Goal: Task Accomplishment & Management: Manage account settings

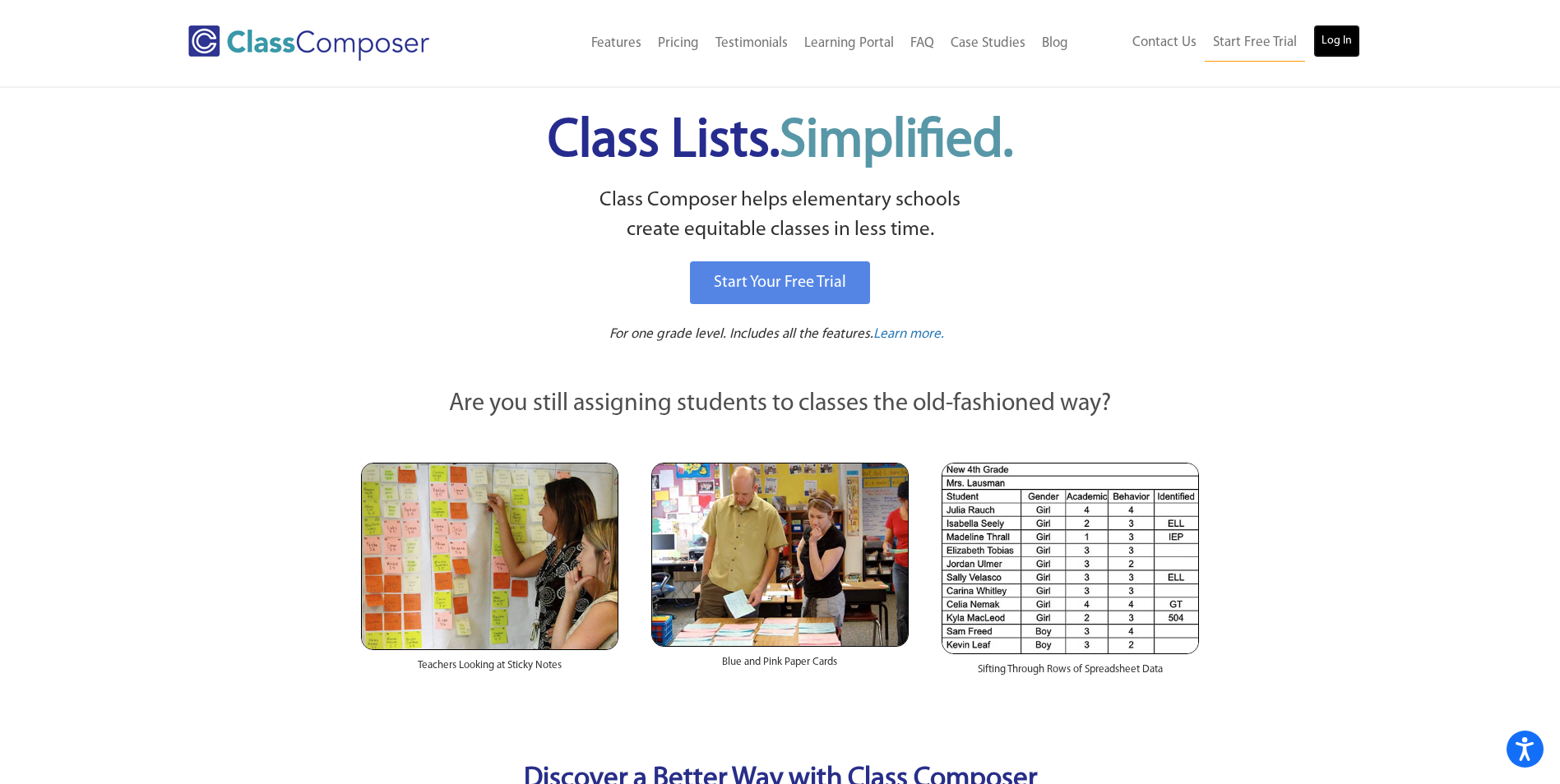
click at [1329, 41] on link "Log In" at bounding box center [1336, 41] width 47 height 33
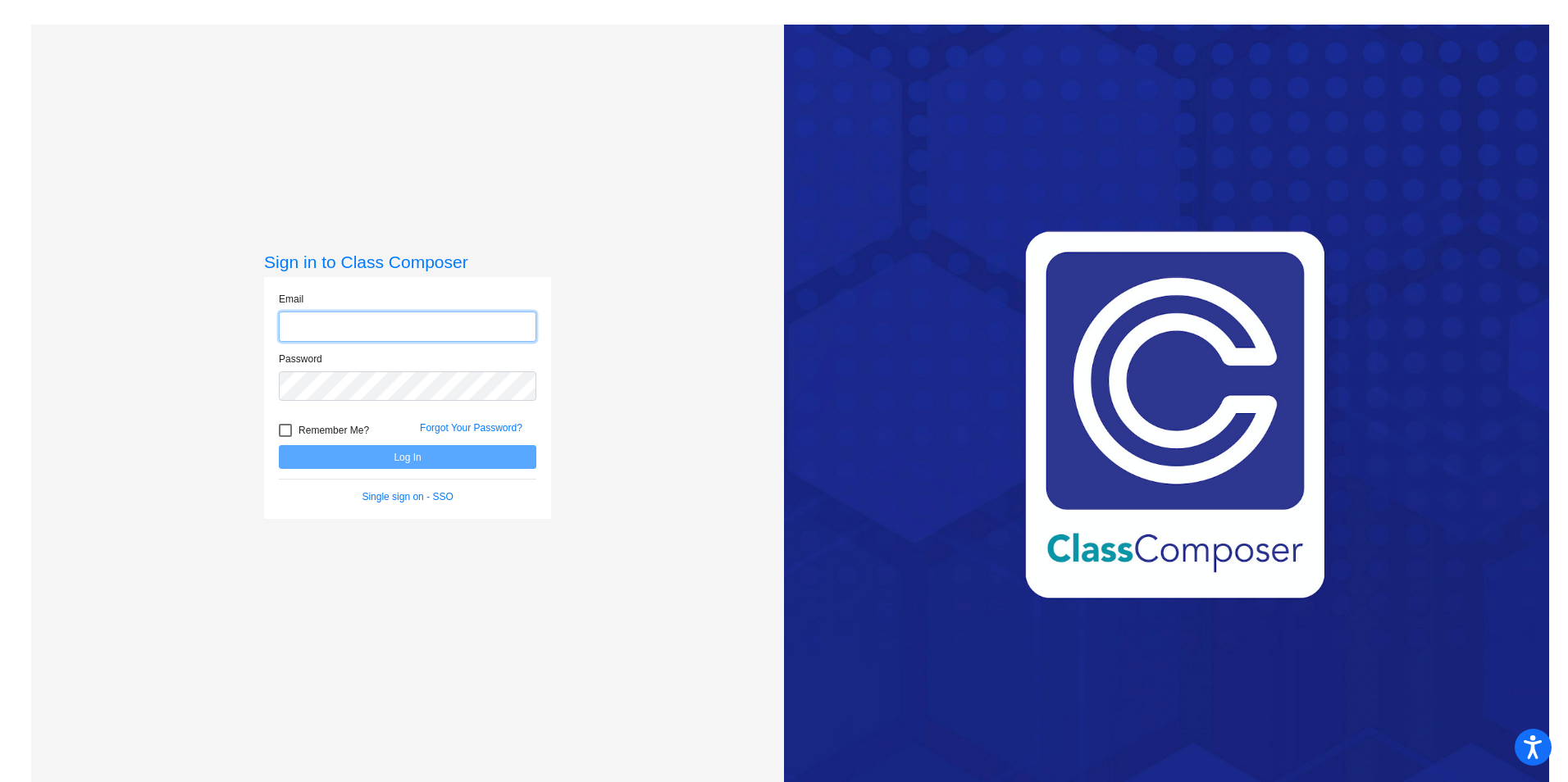
type input "[EMAIL_ADDRESS][DOMAIN_NAME]"
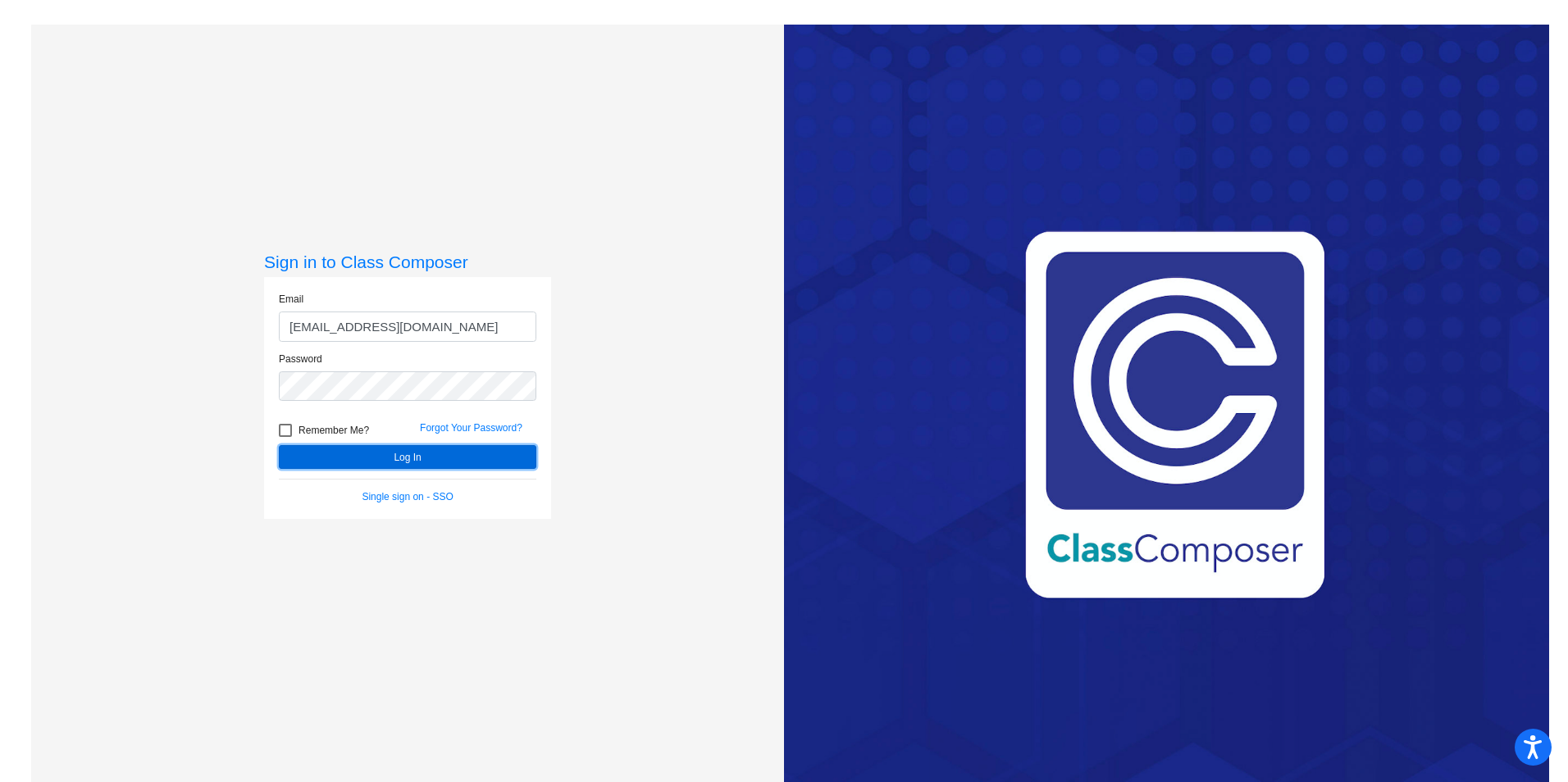
click at [432, 456] on button "Log In" at bounding box center [408, 457] width 258 height 24
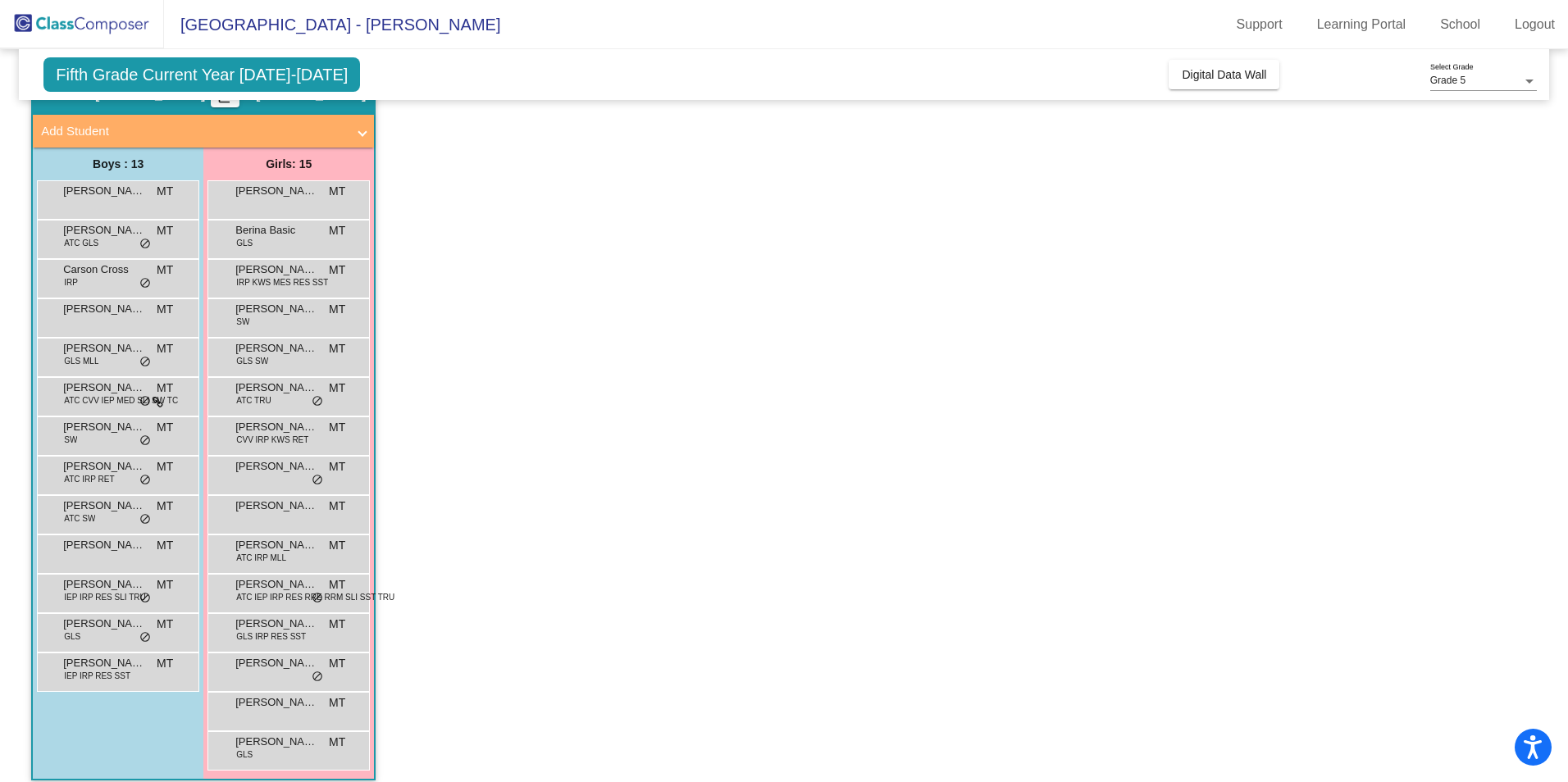
scroll to position [97, 0]
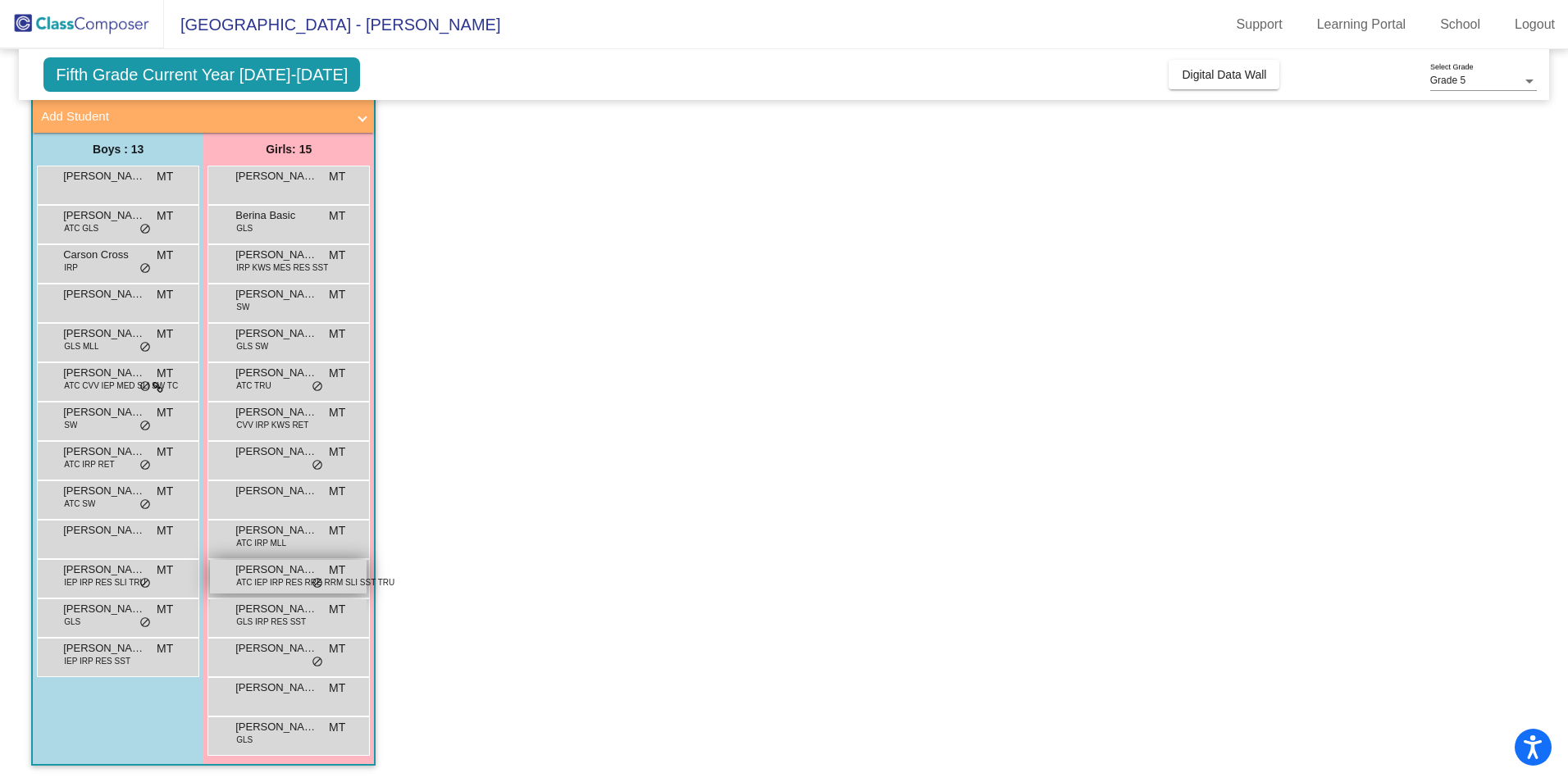
click at [280, 573] on span "[PERSON_NAME]" at bounding box center [276, 569] width 82 height 17
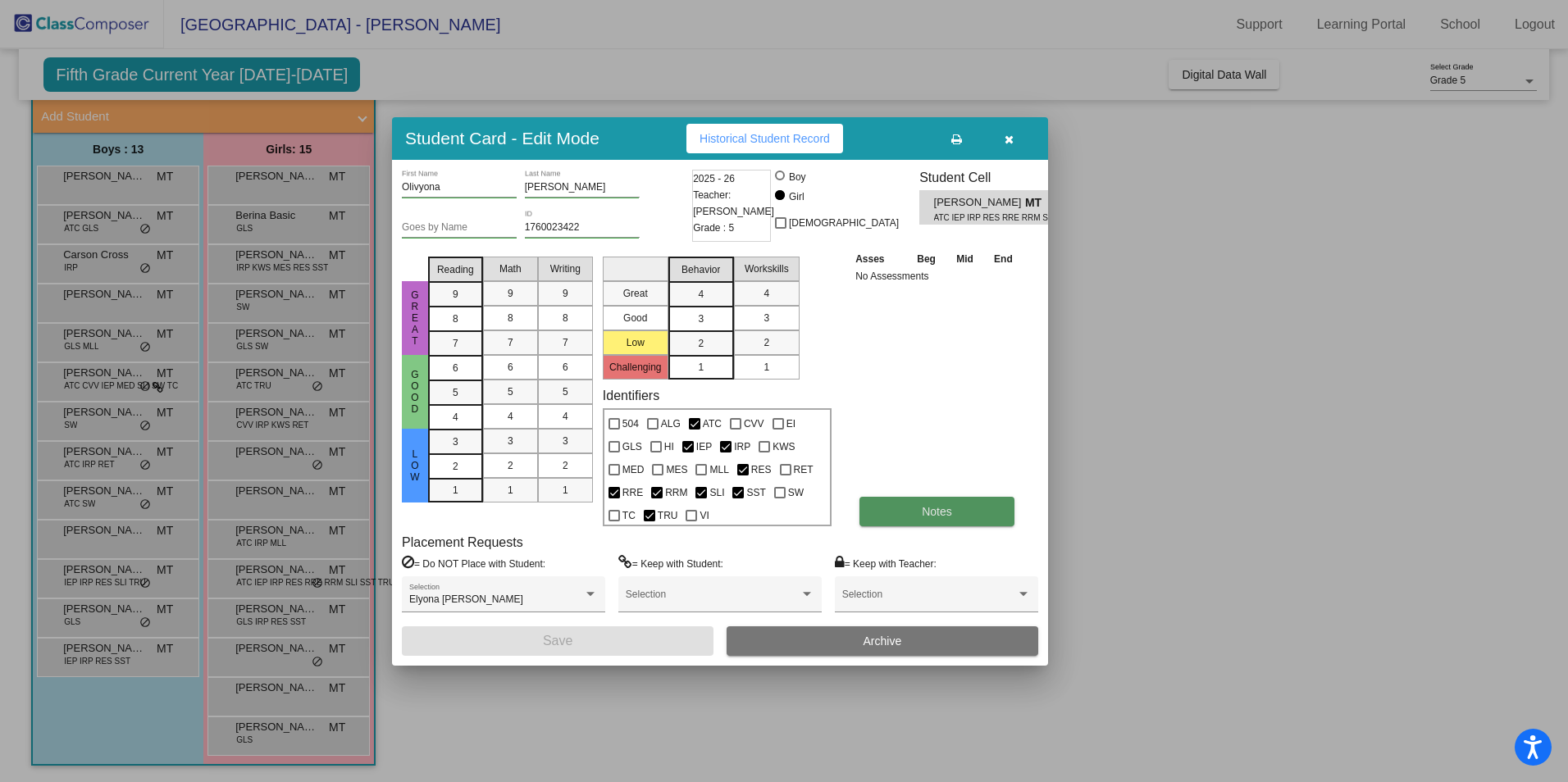
click at [933, 514] on button "Notes" at bounding box center [936, 511] width 155 height 29
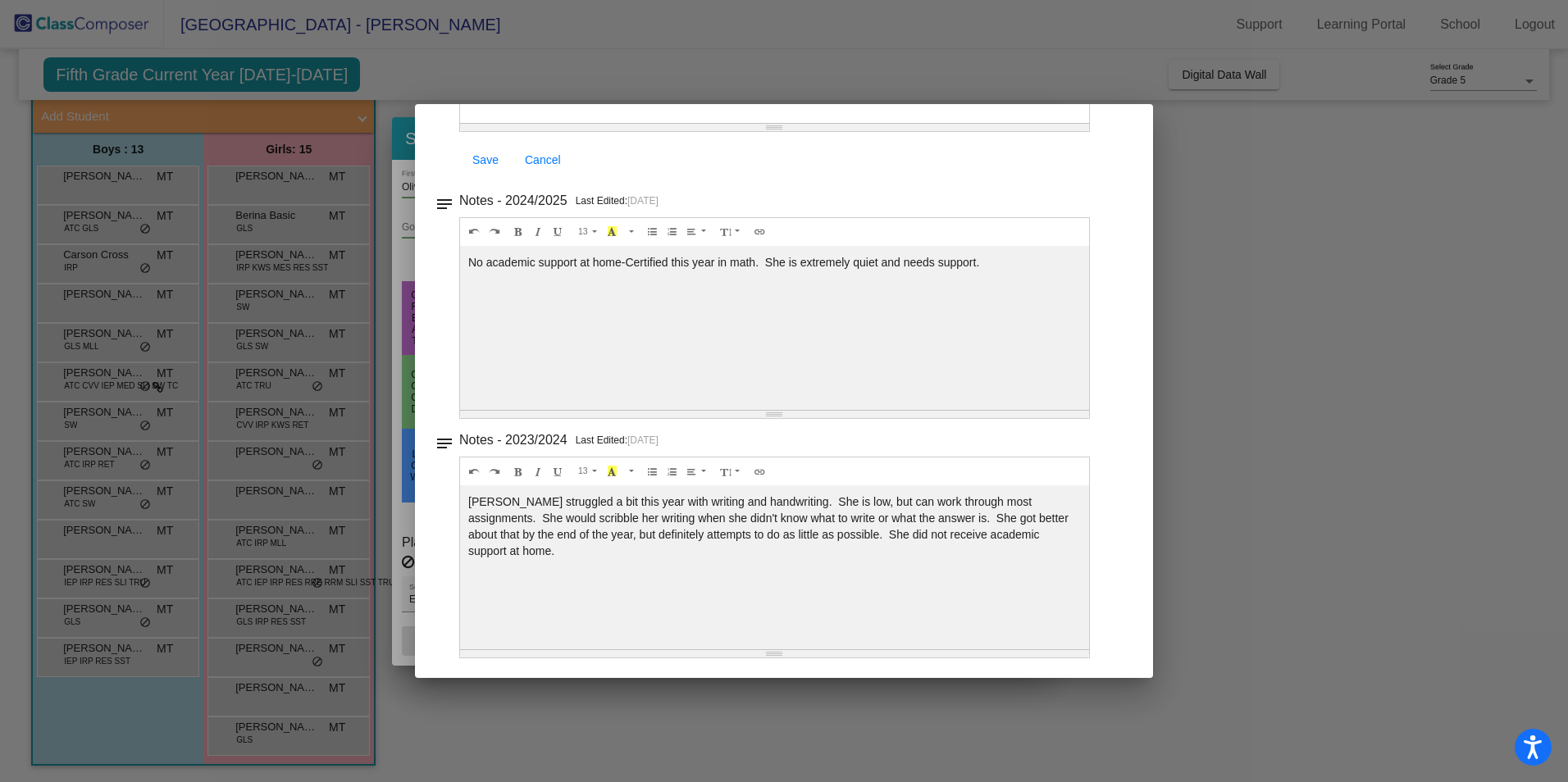
scroll to position [0, 0]
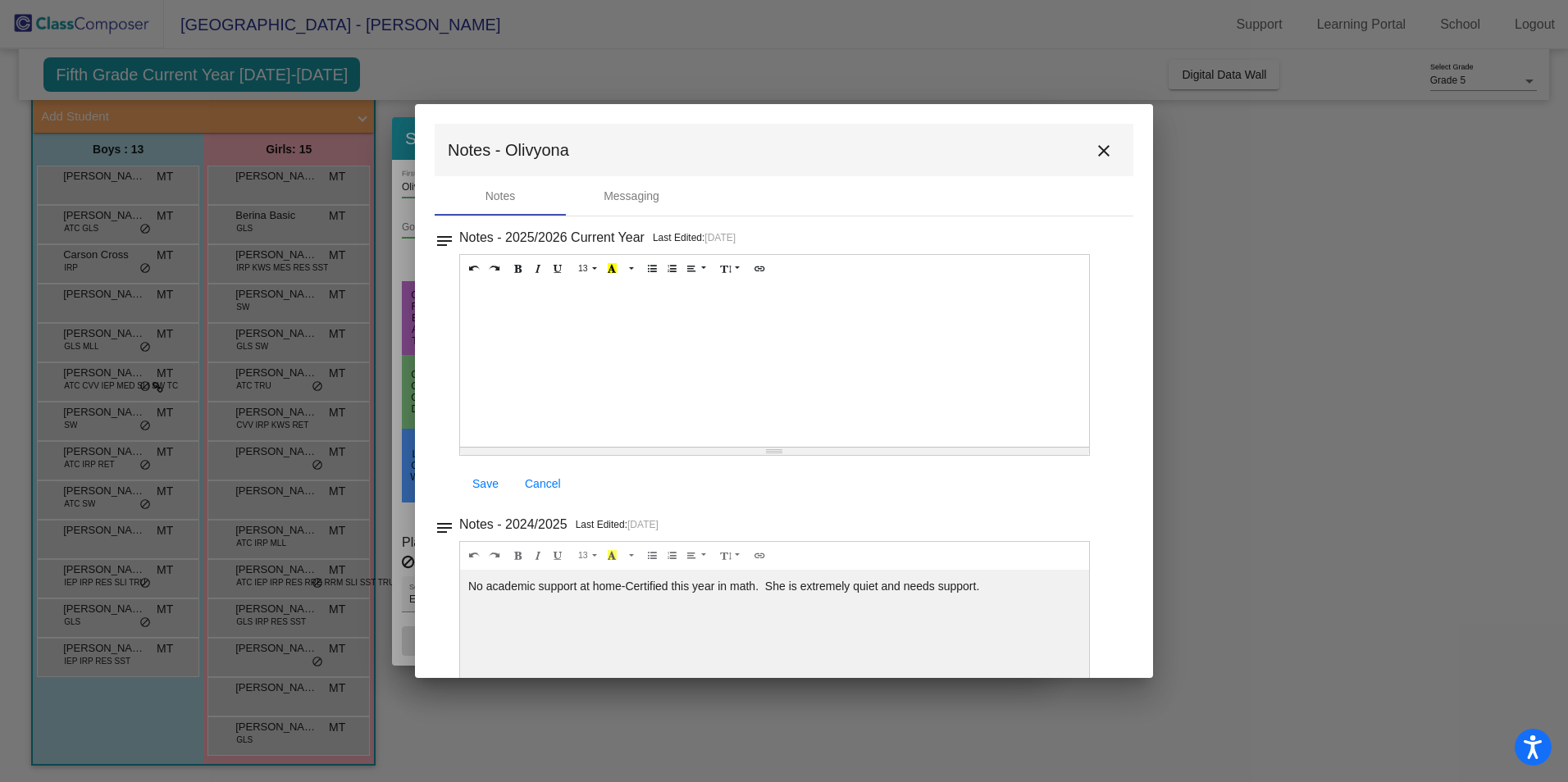
click at [1094, 148] on mat-icon "close" at bounding box center [1104, 151] width 19 height 19
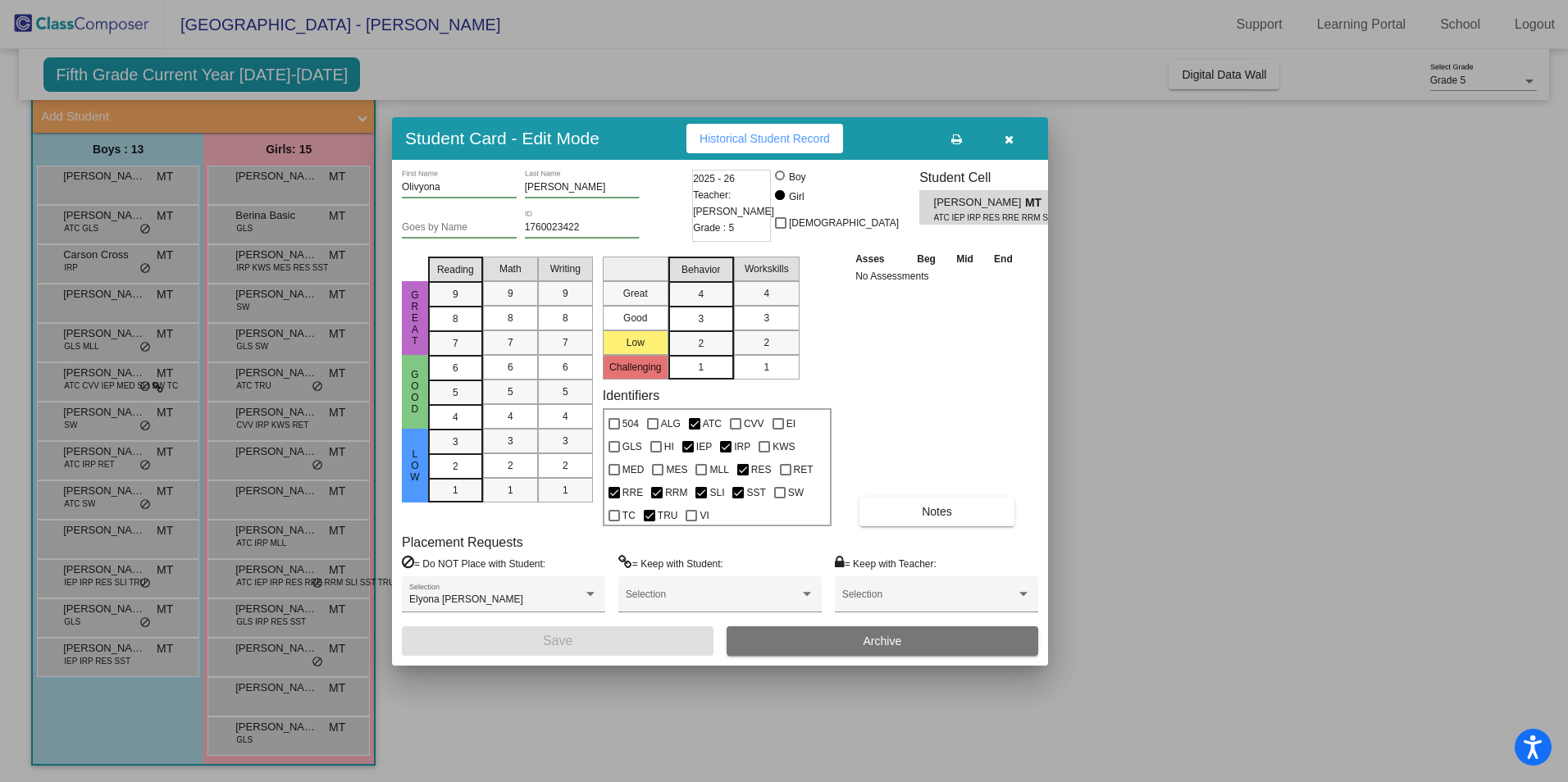
click at [1010, 134] on icon "button" at bounding box center [1009, 139] width 9 height 12
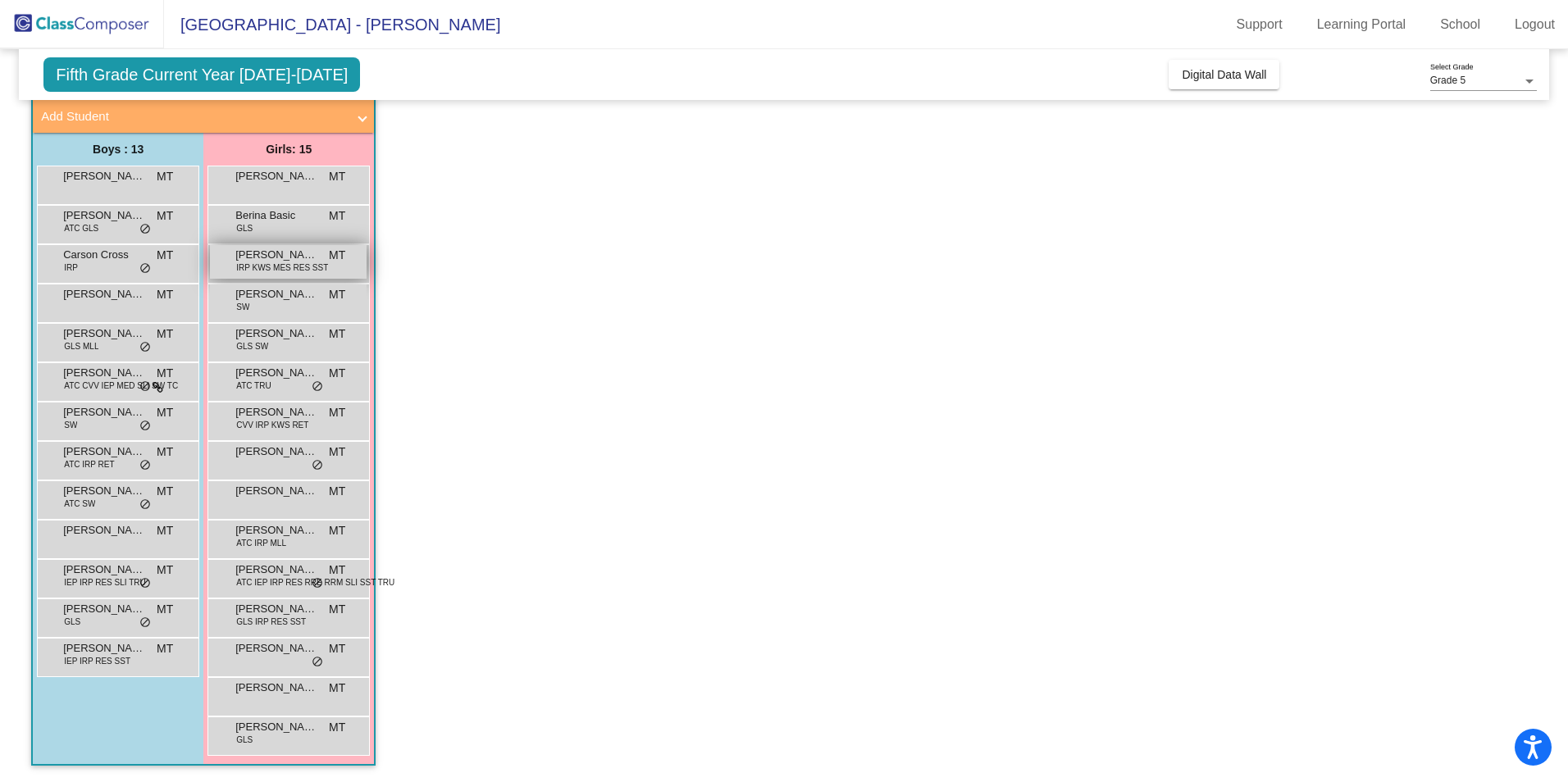
click at [243, 256] on span "[PERSON_NAME]" at bounding box center [276, 255] width 82 height 17
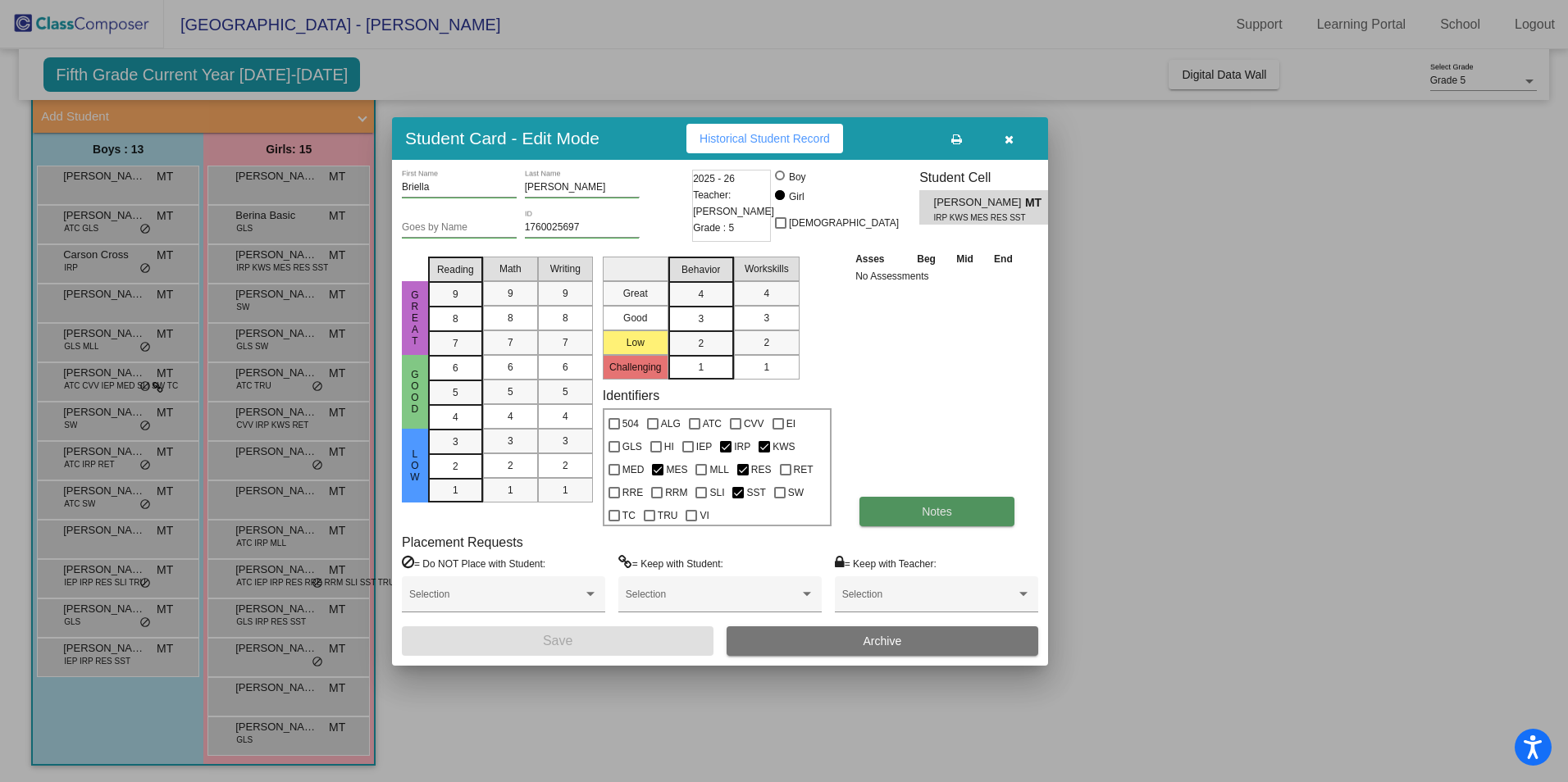
click at [914, 510] on button "Notes" at bounding box center [936, 511] width 155 height 29
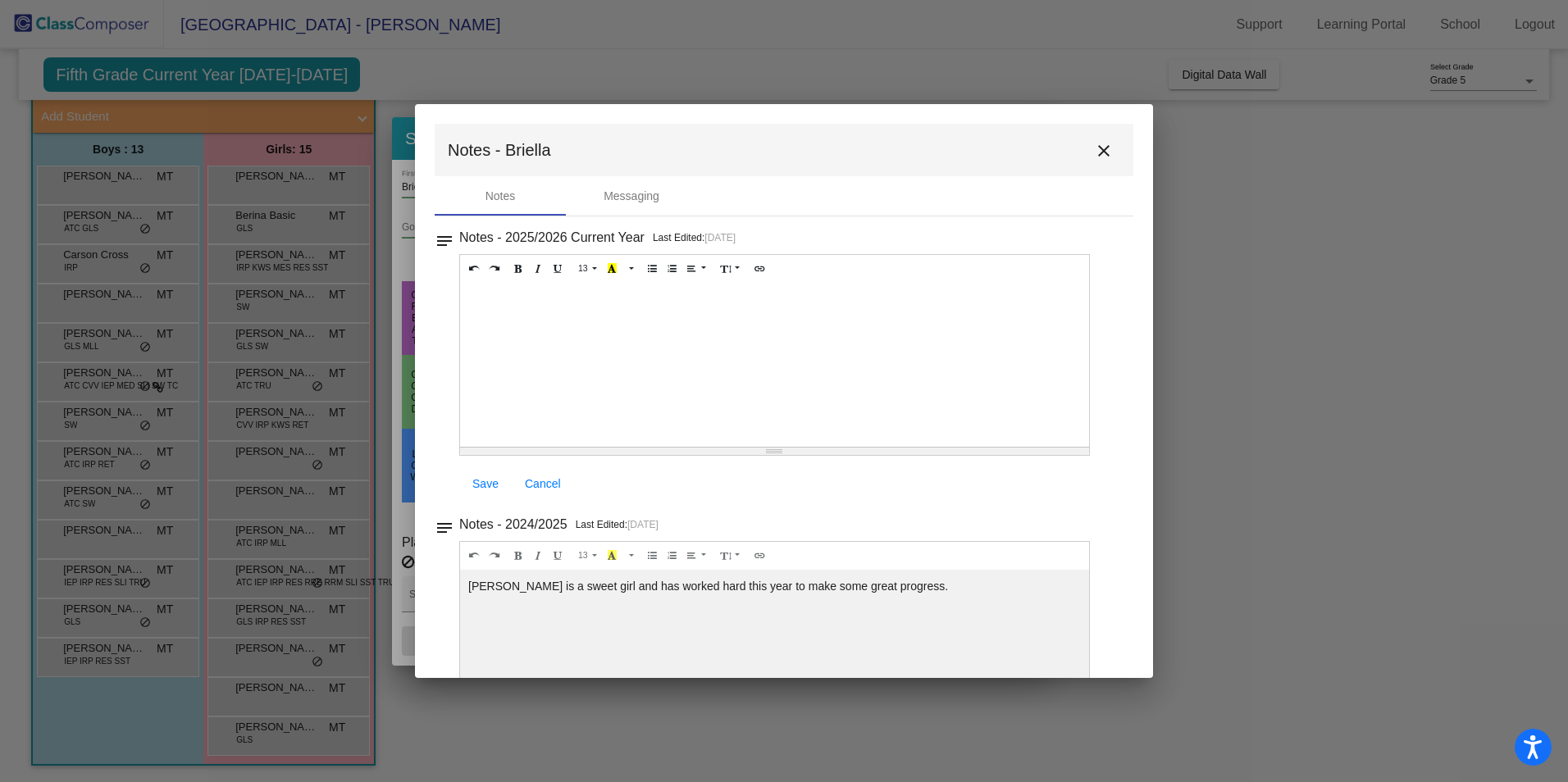
click at [1098, 149] on mat-icon "close" at bounding box center [1104, 151] width 19 height 19
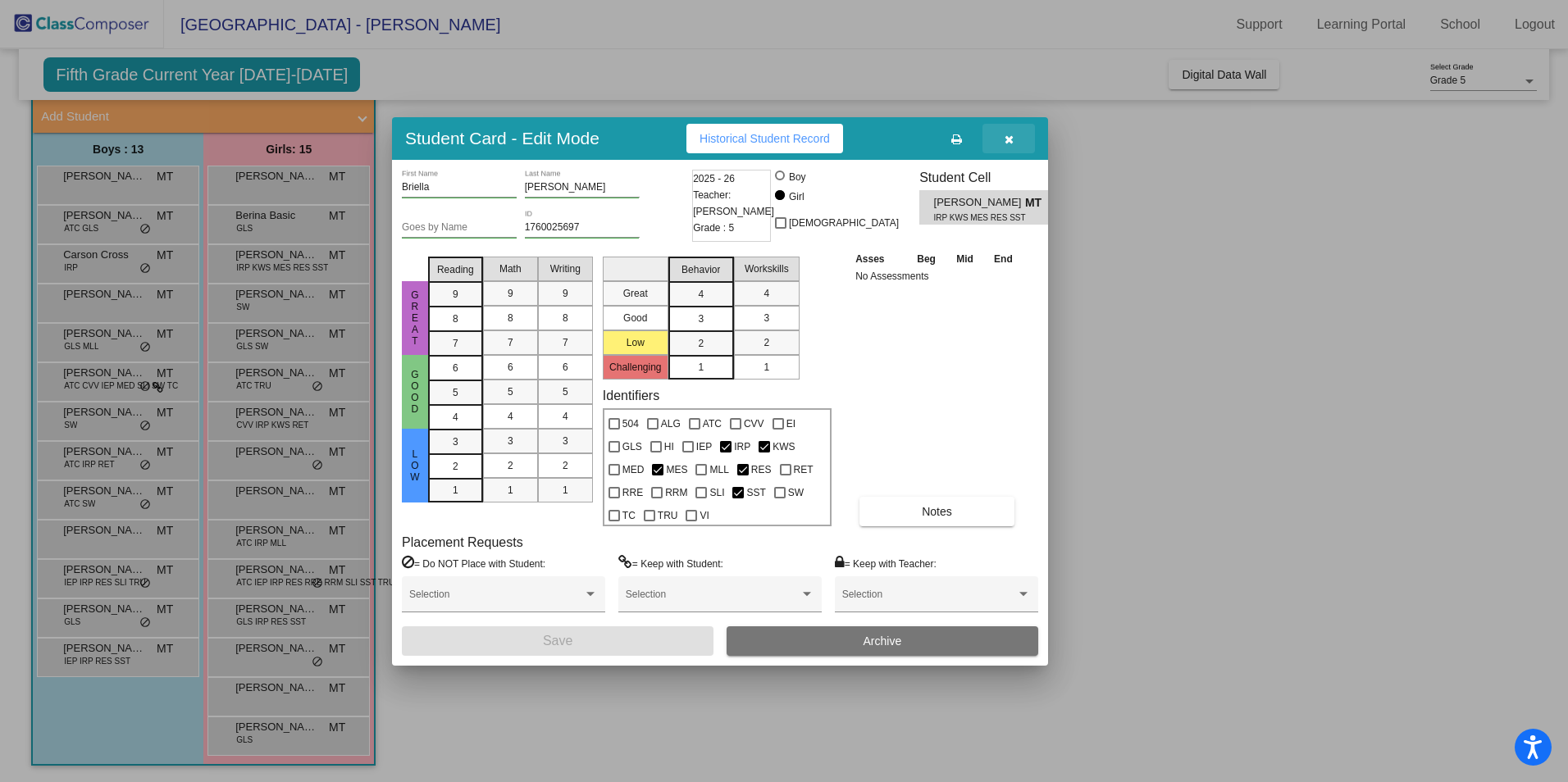
click at [1008, 143] on icon "button" at bounding box center [1009, 139] width 9 height 12
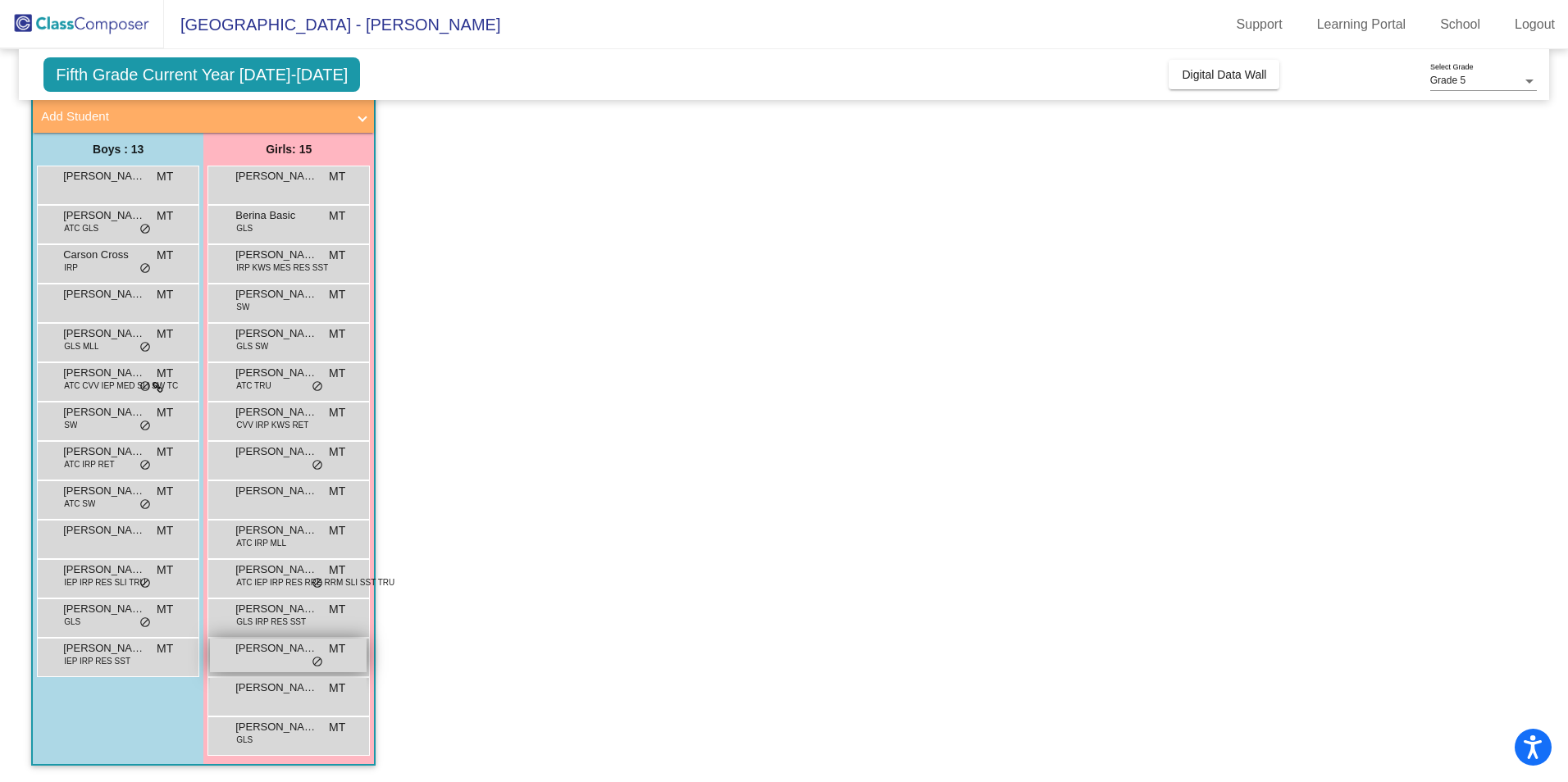
click at [263, 653] on span "[PERSON_NAME]" at bounding box center [276, 648] width 82 height 17
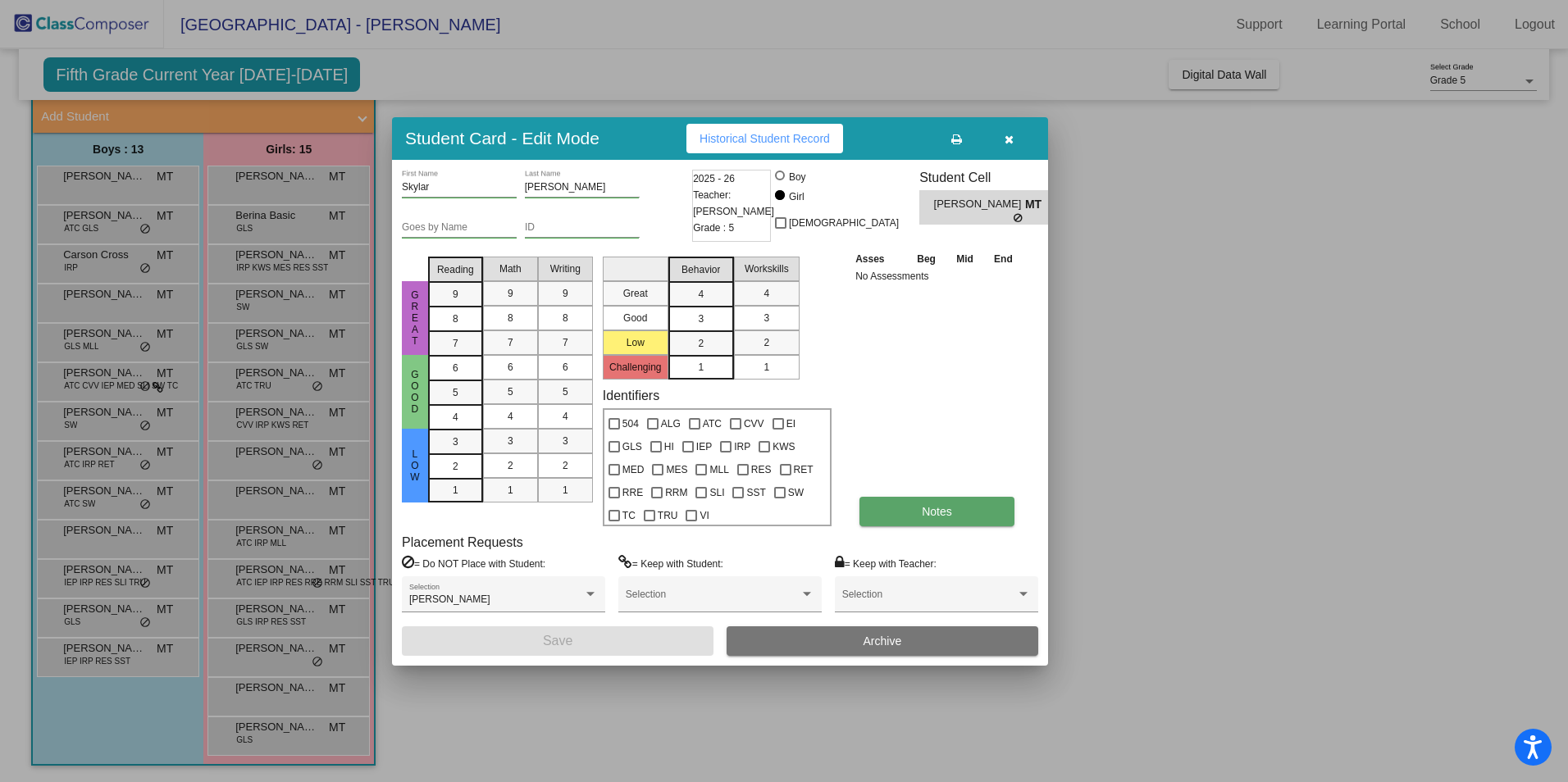
click at [917, 512] on button "Notes" at bounding box center [936, 511] width 155 height 29
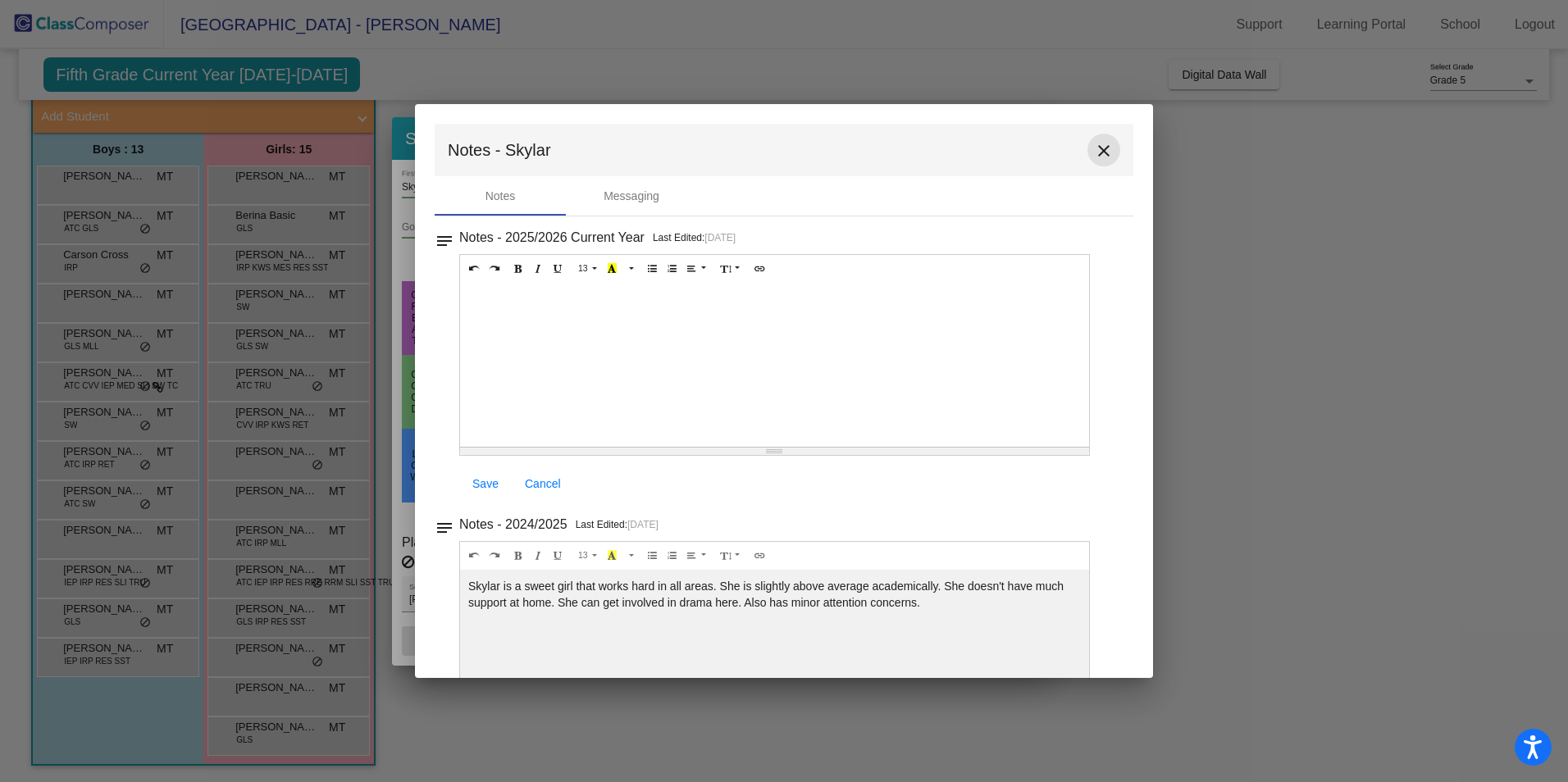
click at [1100, 150] on mat-icon "close" at bounding box center [1104, 151] width 19 height 19
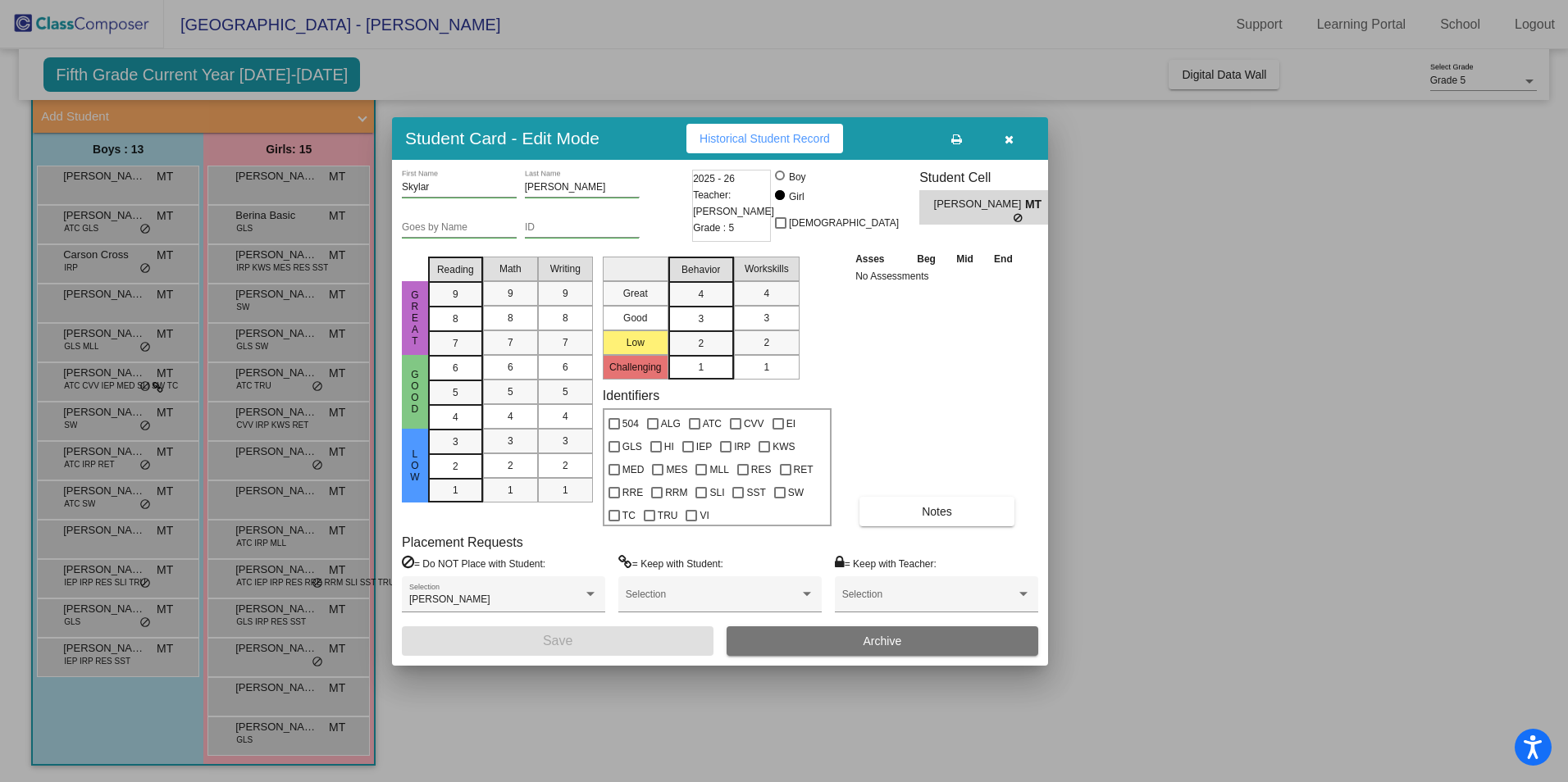
click at [1010, 138] on icon "button" at bounding box center [1009, 139] width 9 height 12
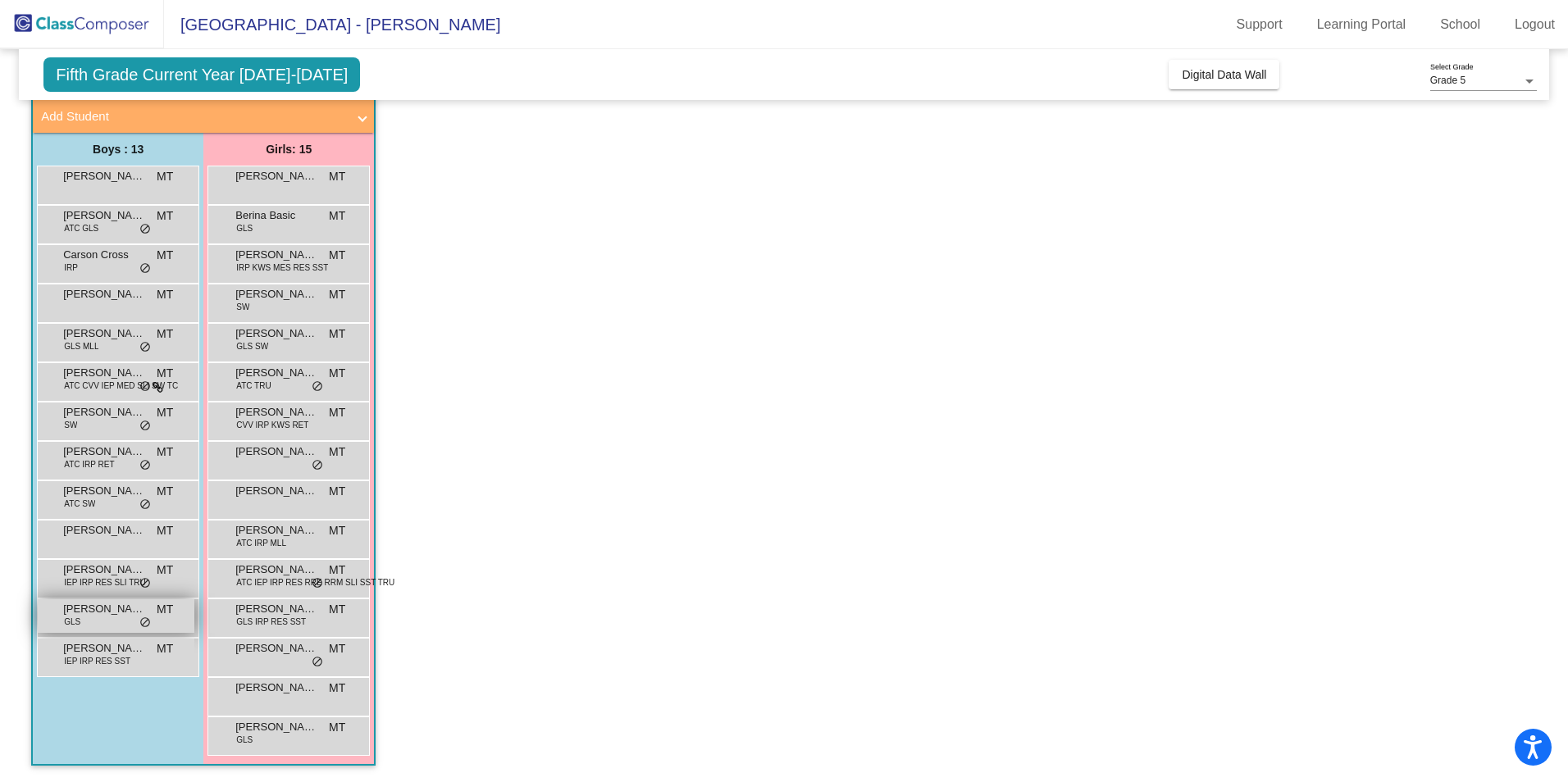
click at [97, 614] on span "[PERSON_NAME]" at bounding box center [104, 609] width 82 height 17
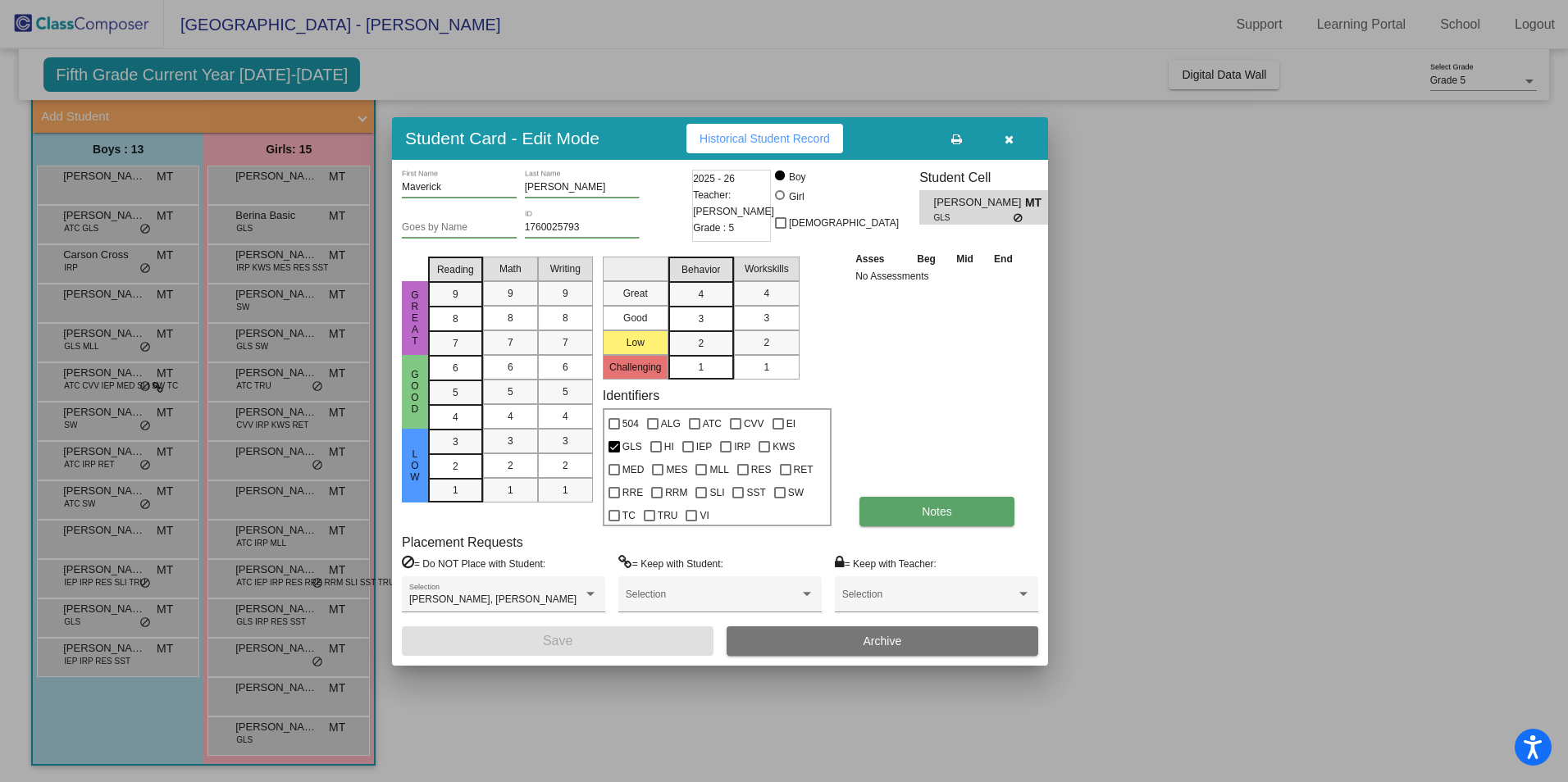
click at [890, 516] on button "Notes" at bounding box center [936, 511] width 155 height 29
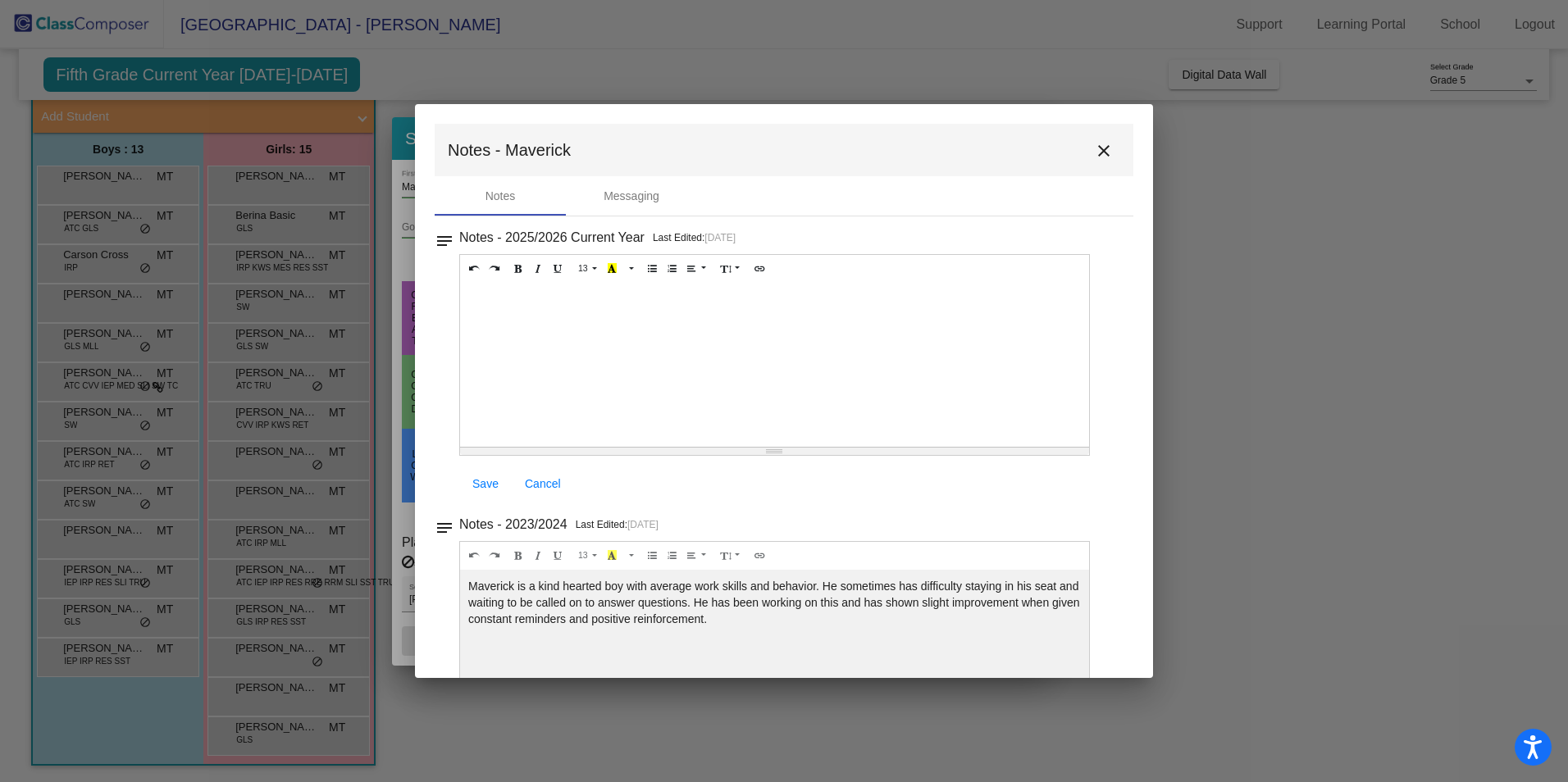
click at [1095, 151] on mat-icon "close" at bounding box center [1104, 151] width 19 height 19
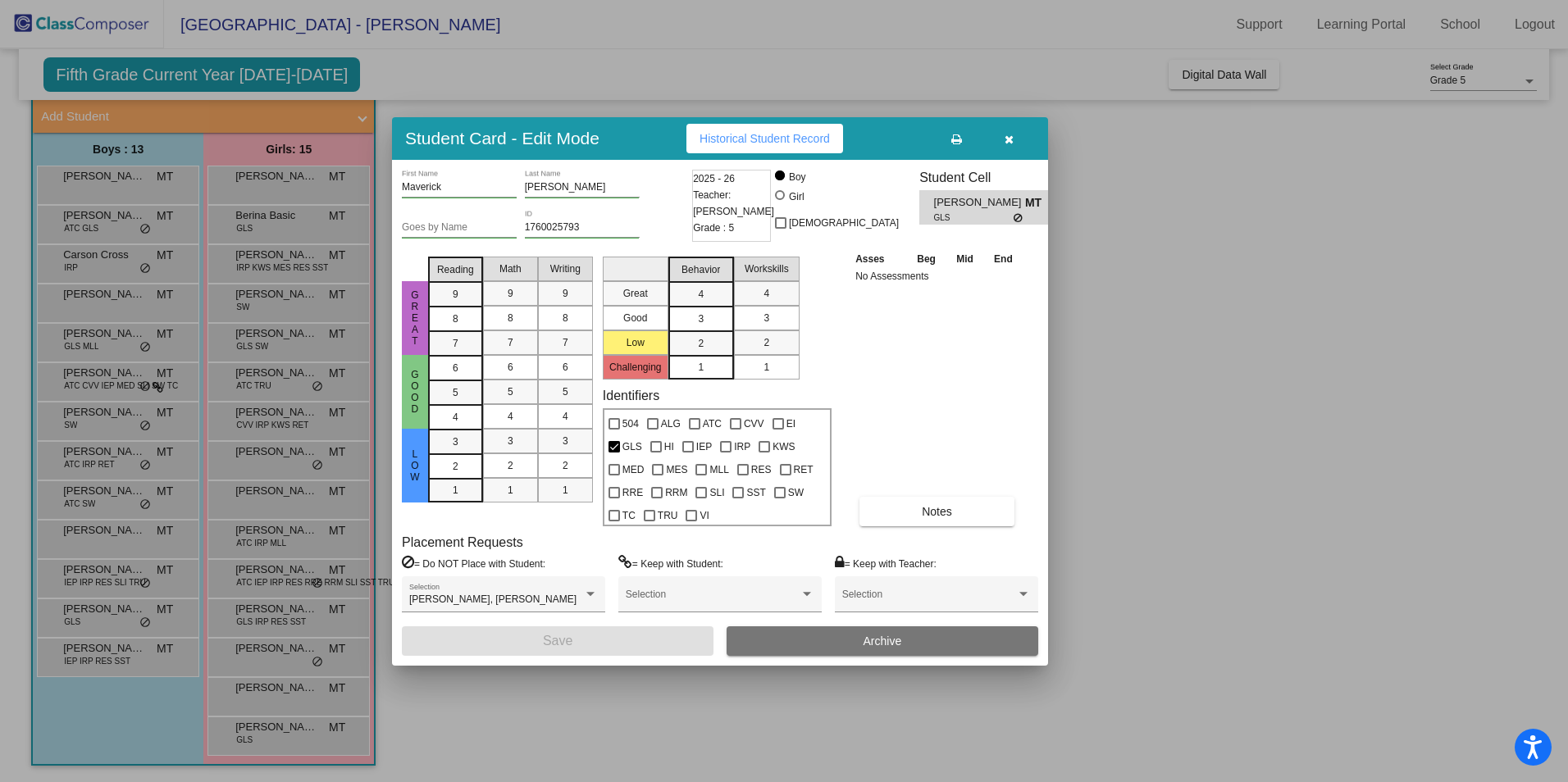
click at [1013, 138] on button "button" at bounding box center [1008, 138] width 52 height 29
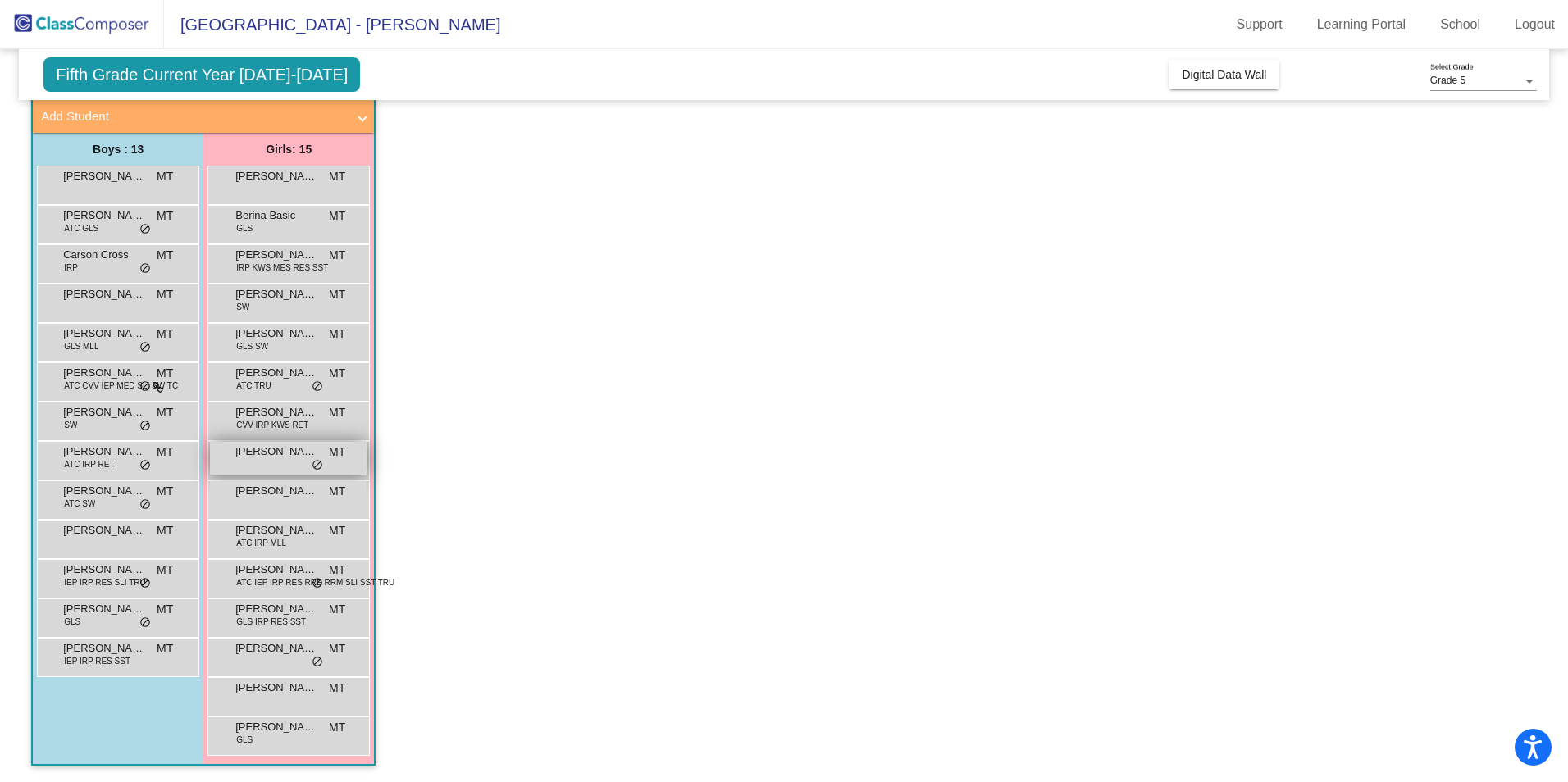
click at [267, 465] on div "[PERSON_NAME] MT lock do_not_disturb_alt" at bounding box center [288, 459] width 157 height 34
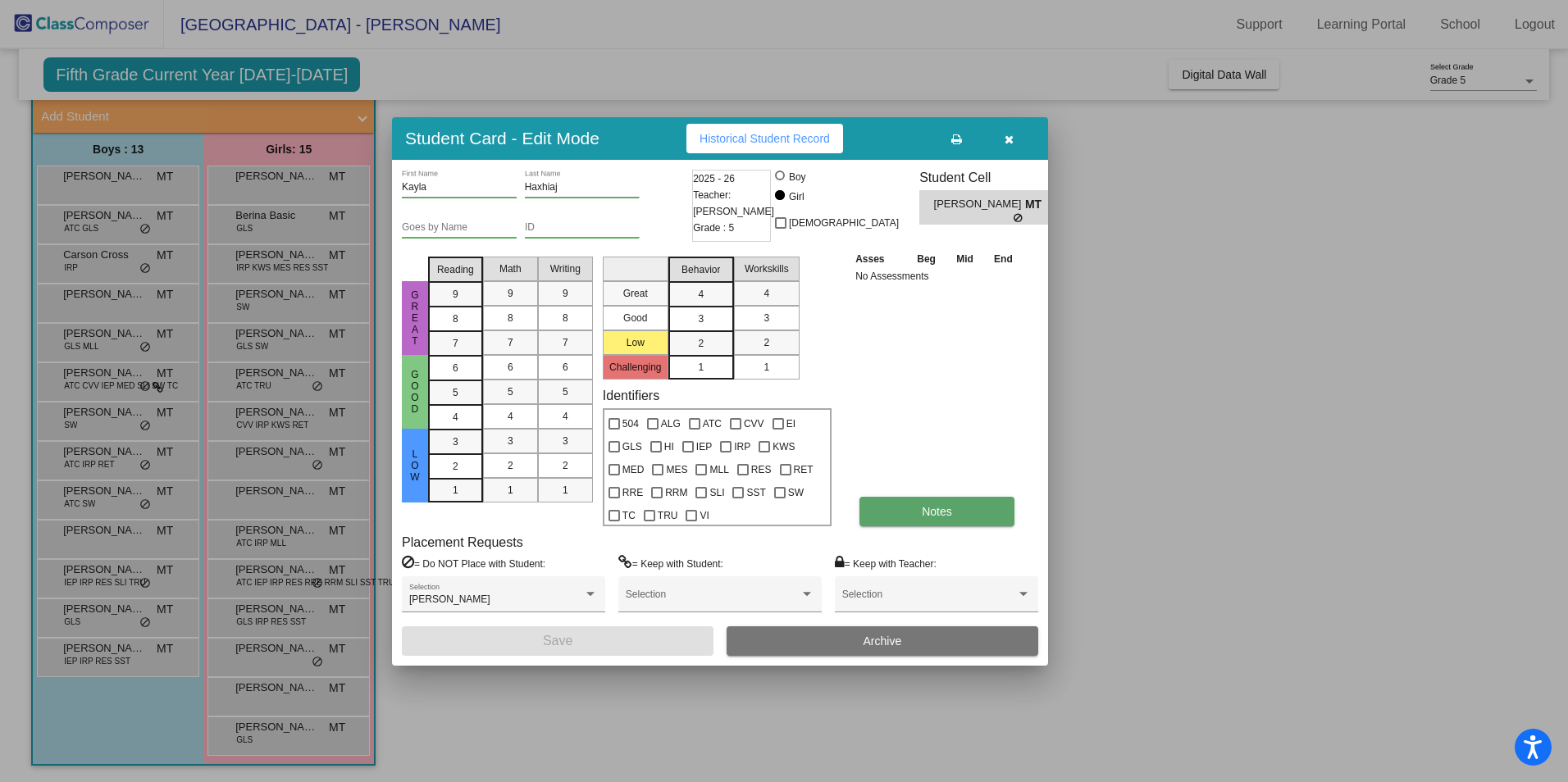
click at [935, 516] on span "Notes" at bounding box center [936, 511] width 30 height 13
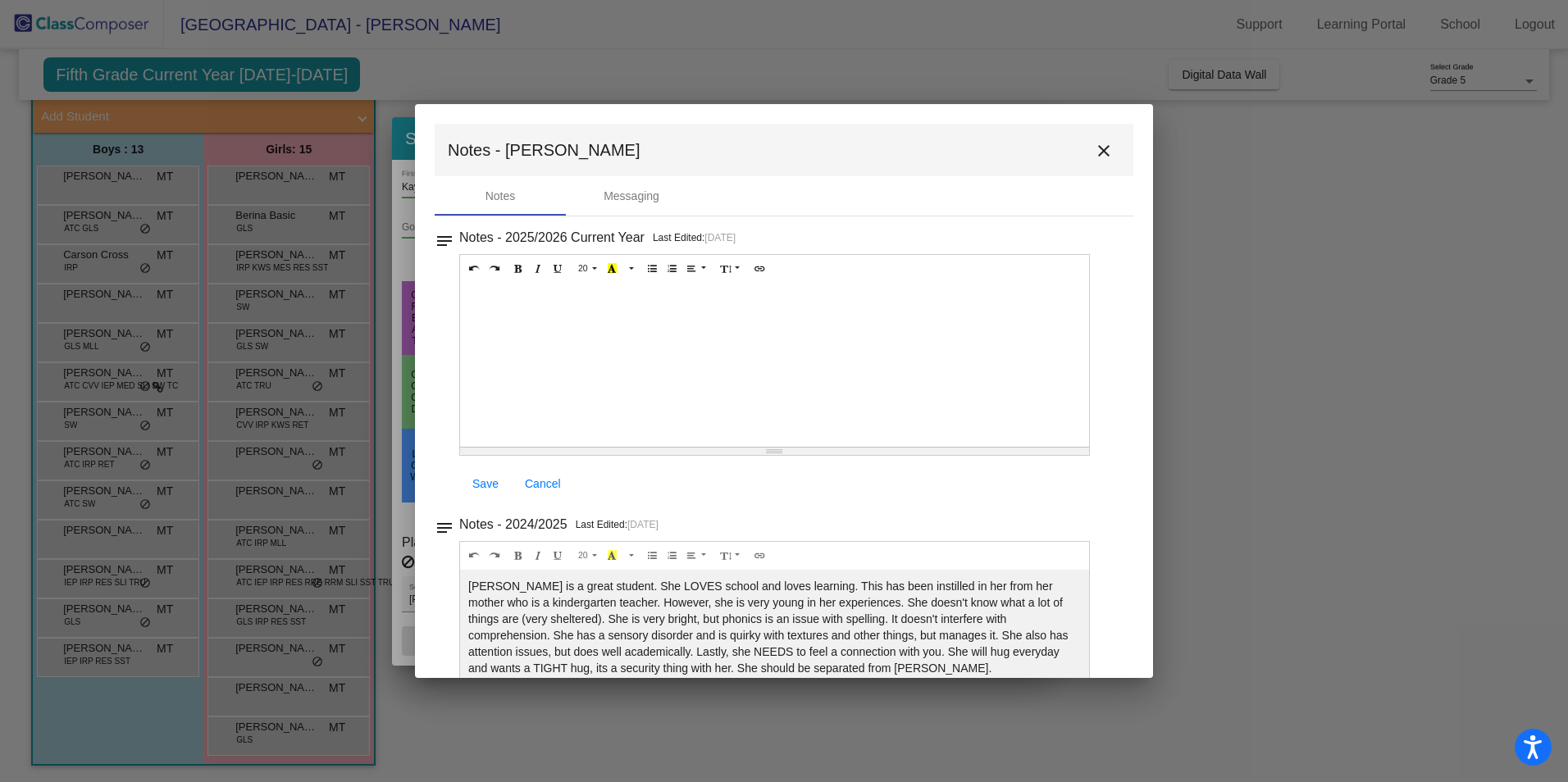
click at [1098, 151] on mat-icon "close" at bounding box center [1104, 151] width 19 height 19
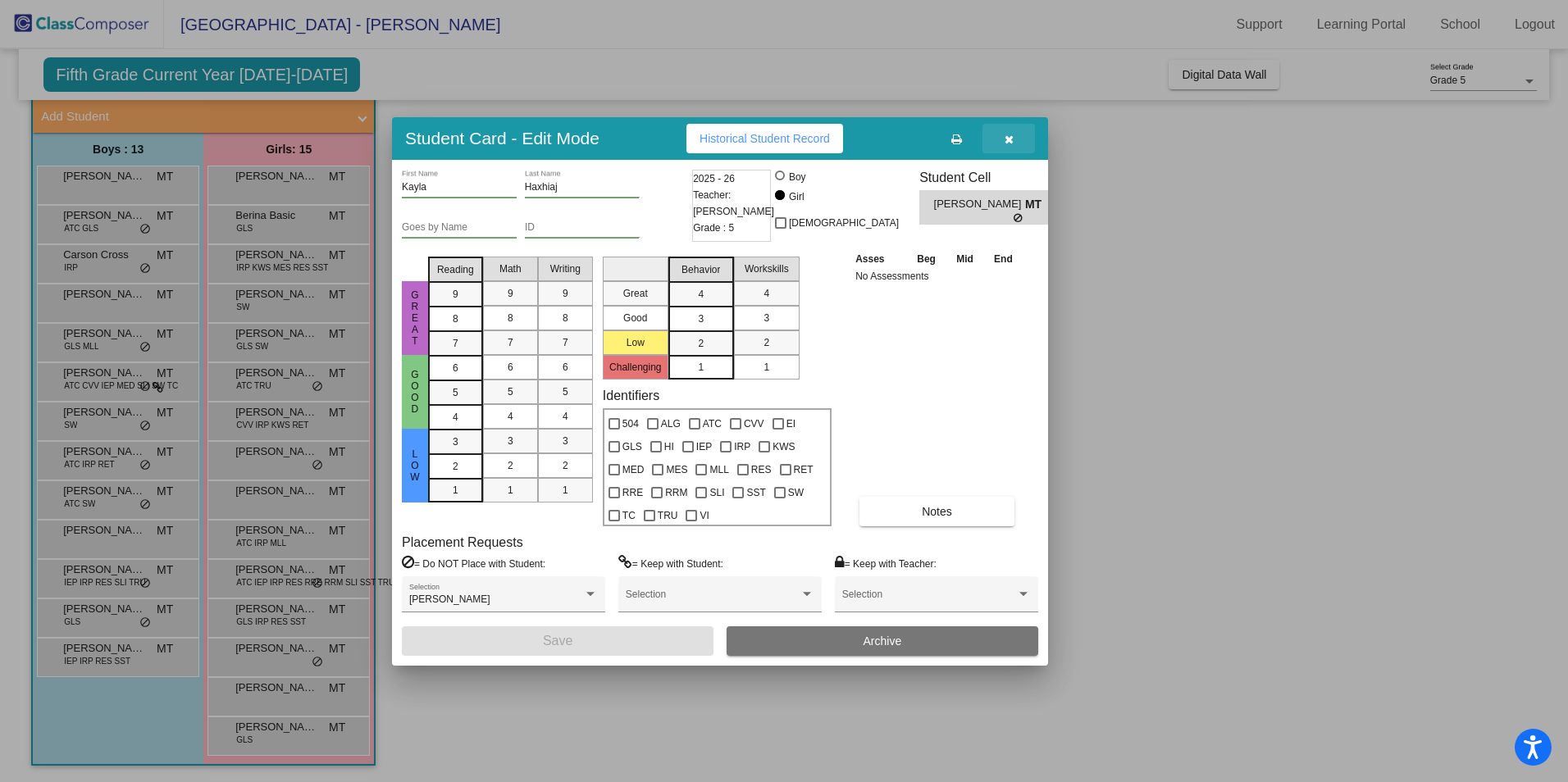
click at [1008, 135] on icon "button" at bounding box center [1009, 139] width 9 height 12
